Goal: Check status: Check status

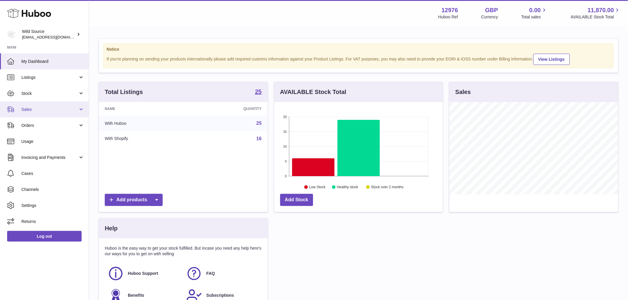
scroll to position [93, 169]
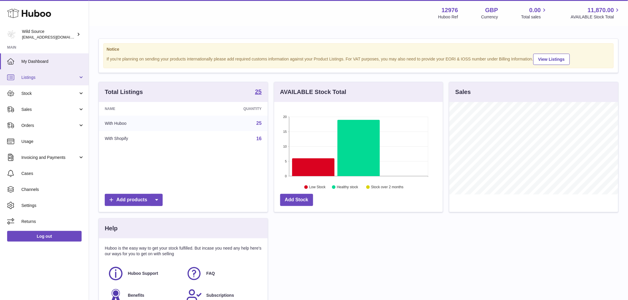
click at [52, 80] on link "Listings" at bounding box center [44, 77] width 89 height 16
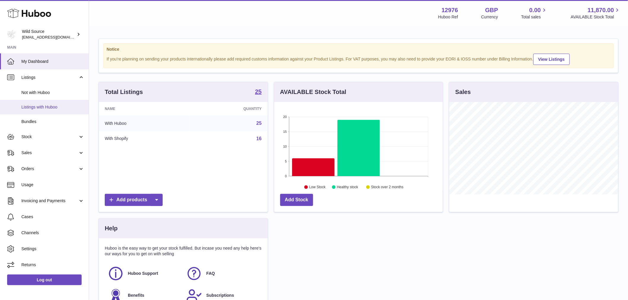
click at [58, 101] on link "Listings with Huboo" at bounding box center [44, 107] width 89 height 15
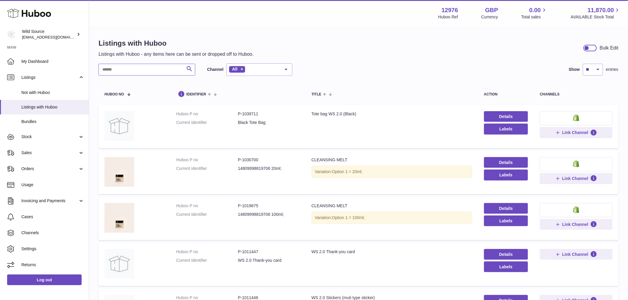
click at [116, 66] on input "text" at bounding box center [147, 70] width 97 height 12
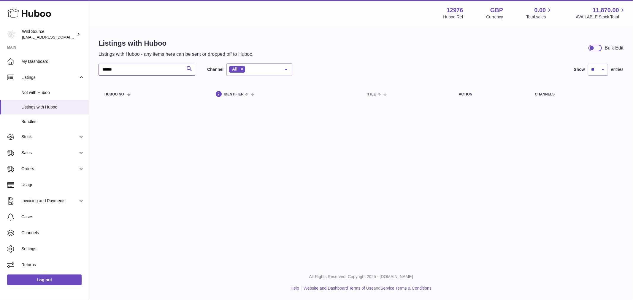
type input "******"
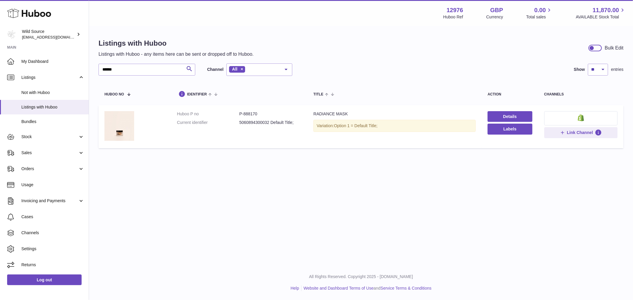
click at [247, 115] on dd "P-888170" at bounding box center [270, 114] width 62 height 6
copy dd "888170"
click at [39, 139] on span "Stock" at bounding box center [49, 137] width 57 height 6
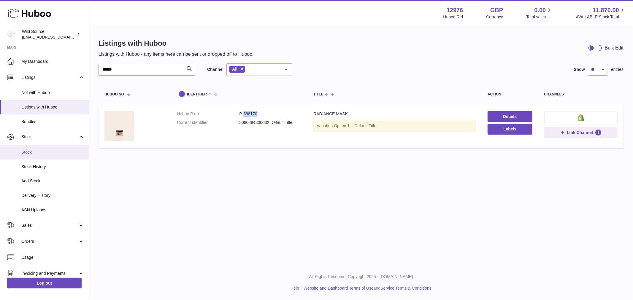
click at [42, 150] on span "Stock" at bounding box center [52, 153] width 63 height 6
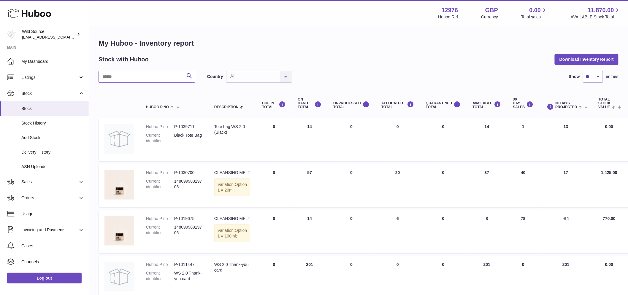
paste input "******"
type input "******"
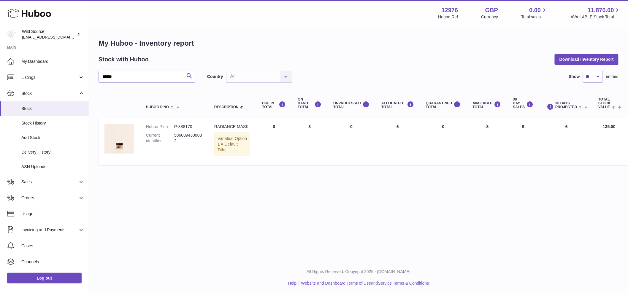
click at [467, 106] on th "AVAILABLE Total" at bounding box center [487, 104] width 40 height 24
drag, startPoint x: 485, startPoint y: 131, endPoint x: 463, endPoint y: 94, distance: 42.6
click at [463, 94] on table "Huboo P no Description DUE IN TOTAL ON HAND Total UNPROCESSED Total ALLOCATED T…" at bounding box center [375, 128] width 553 height 79
click at [446, 165] on td "QUARANTINED Total 0" at bounding box center [443, 141] width 47 height 47
click at [447, 165] on td "QUARANTINED Total 0" at bounding box center [443, 141] width 47 height 47
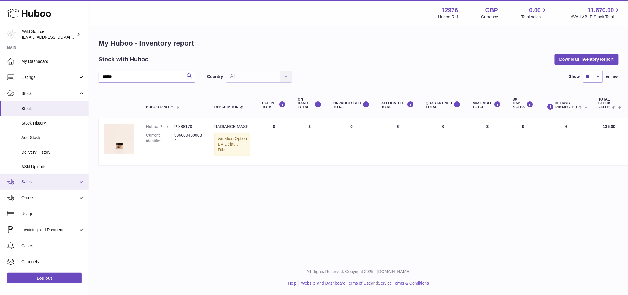
click at [57, 186] on link "Sales" at bounding box center [44, 182] width 89 height 16
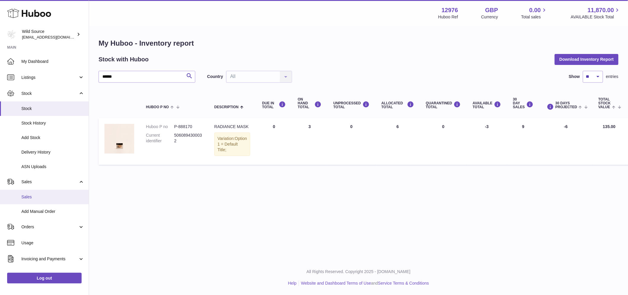
click at [35, 196] on span "Sales" at bounding box center [52, 197] width 63 height 6
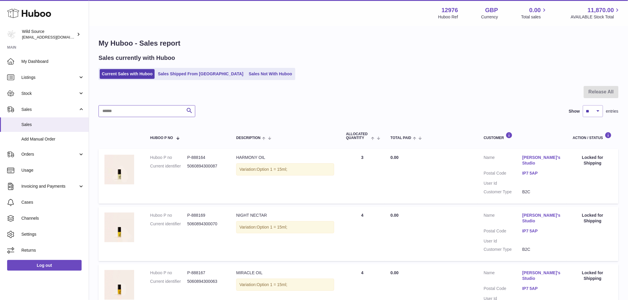
click at [147, 108] on input "text" at bounding box center [147, 111] width 97 height 12
type input "*******"
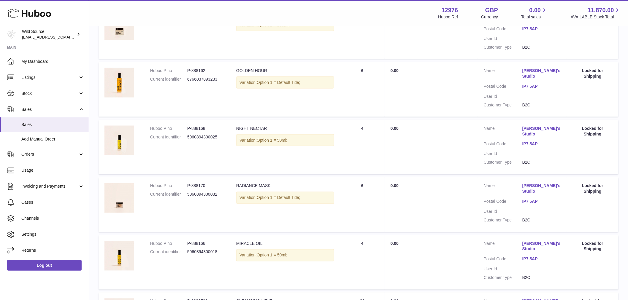
scroll to position [330, 0]
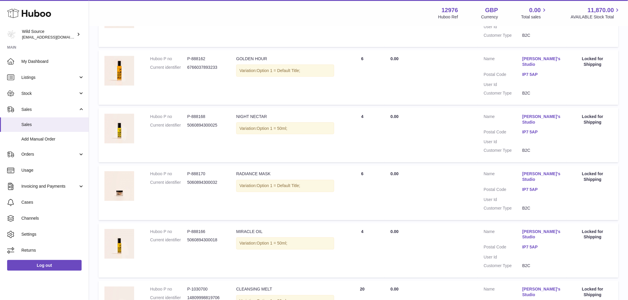
click at [292, 180] on div "Variation: Option 1 = Default Title;" at bounding box center [285, 186] width 98 height 12
click at [364, 166] on td "Quantity Sold 6" at bounding box center [362, 193] width 45 height 55
click at [198, 172] on dd "P-888170" at bounding box center [205, 175] width 37 height 6
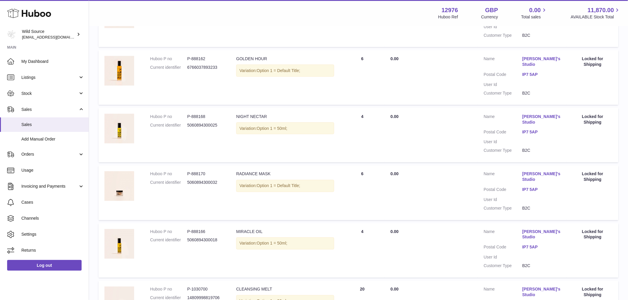
click at [198, 172] on dd "P-888170" at bounding box center [205, 175] width 37 height 6
copy dd "888170"
